Goal: Information Seeking & Learning: Learn about a topic

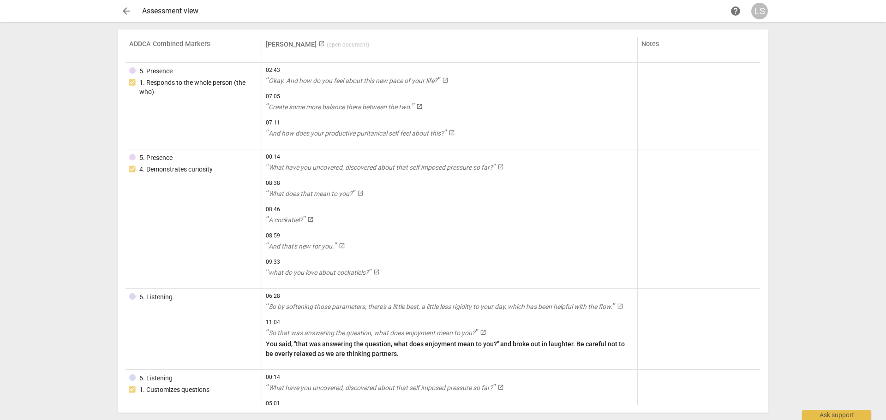
click at [128, 11] on span "arrow_back" at bounding box center [126, 11] width 11 height 11
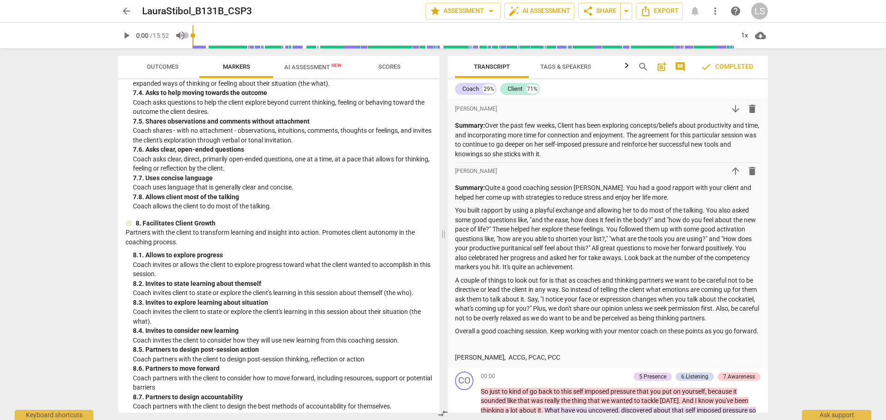
scroll to position [819, 0]
click at [166, 66] on span "Outcomes" at bounding box center [163, 66] width 32 height 7
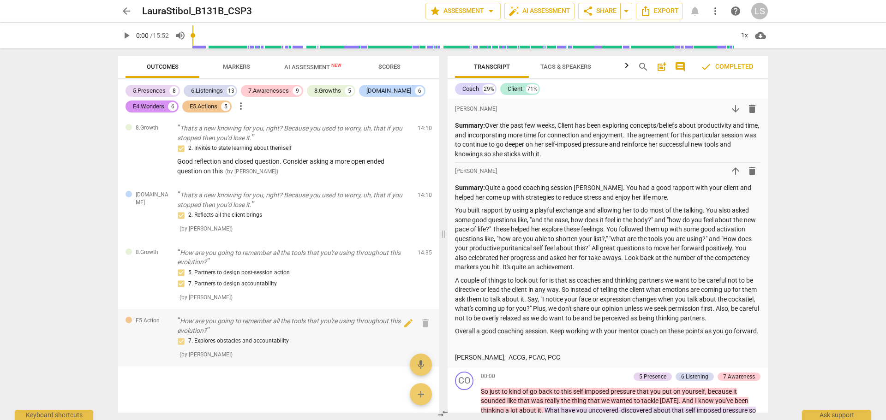
scroll to position [2945, 0]
drag, startPoint x: 455, startPoint y: 363, endPoint x: 563, endPoint y: 361, distance: 107.5
click at [563, 361] on div "Summary: Quite a good coaching session [PERSON_NAME]. You had a good rapport wi…" at bounding box center [607, 272] width 305 height 179
drag, startPoint x: 570, startPoint y: 364, endPoint x: 435, endPoint y: 380, distance: 135.7
click at [435, 380] on div "Outcomes Markers AI Assessment New Scores 5.Presences 8 6.Listenings 13 7.Aware…" at bounding box center [443, 234] width 664 height 372
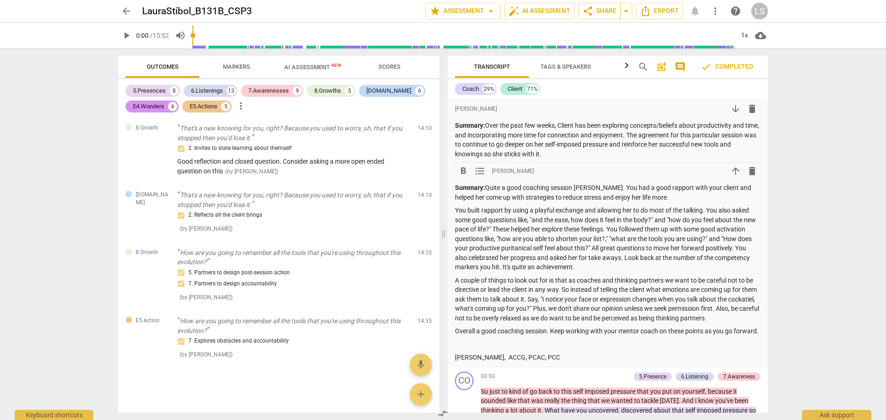
copy p "[PERSON_NAME], ACCG, PCAC, PCC"
